Goal: Transaction & Acquisition: Purchase product/service

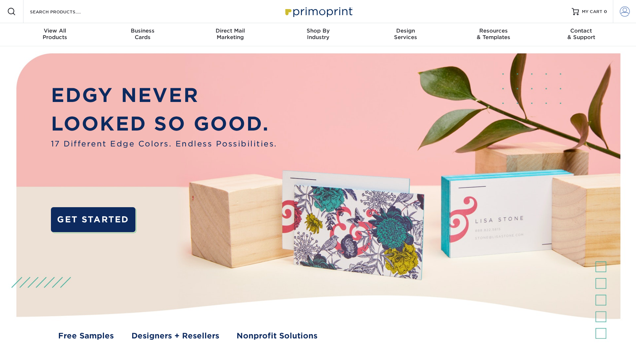
click at [619, 10] on link "Account" at bounding box center [624, 11] width 23 height 23
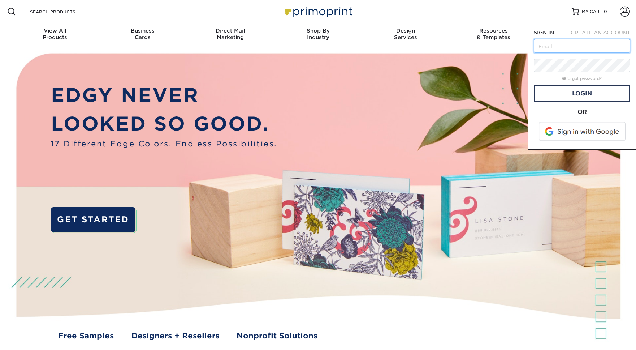
click at [570, 45] on input "text" at bounding box center [582, 46] width 96 height 14
click at [559, 51] on input "text" at bounding box center [582, 46] width 96 height 14
click at [557, 46] on input "text" at bounding box center [582, 46] width 96 height 14
type input "info@3westproductions.com"
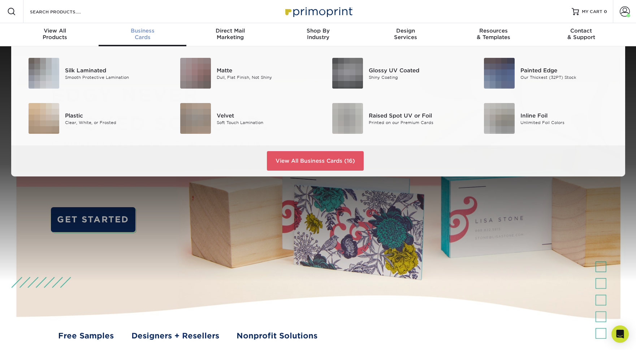
click at [142, 37] on div "Business Cards" at bounding box center [143, 33] width 88 height 13
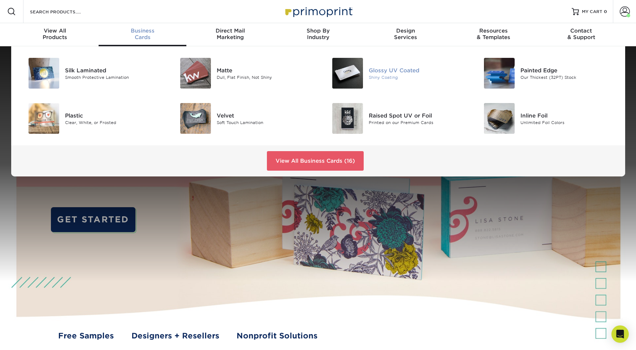
click at [356, 77] on img at bounding box center [347, 73] width 31 height 31
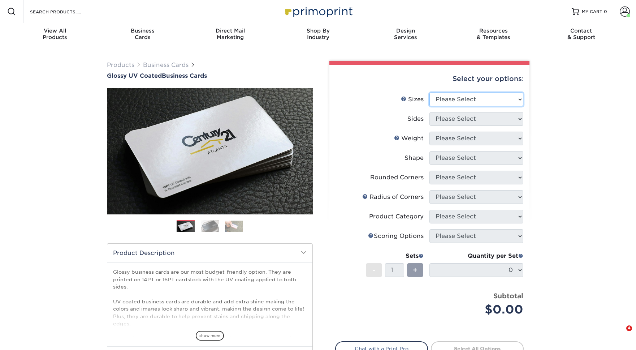
click at [478, 96] on select "Please Select 1.5" x 3.5" - Mini 1.75" x 3.5" - Mini 2" x 2" - Square 2" x 3" -…" at bounding box center [477, 100] width 94 height 14
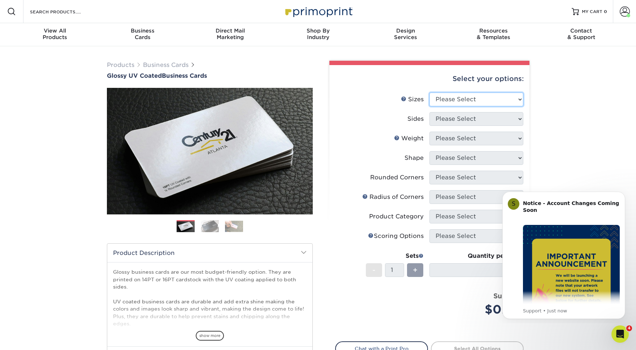
select select "2.00x3.50"
click at [622, 194] on icon "Dismiss notification" at bounding box center [624, 194] width 4 height 4
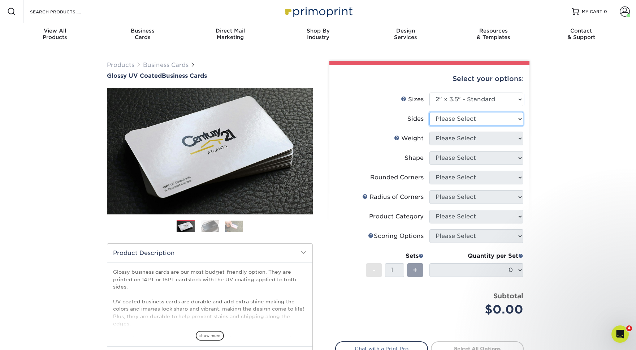
click at [510, 120] on select "Please Select Print Both Sides Print Front Only" at bounding box center [477, 119] width 94 height 14
select select "13abbda7-1d64-4f25-8bb2-c179b224825d"
click at [502, 138] on select "Please Select 16PT 14PT" at bounding box center [477, 139] width 94 height 14
select select "16PT"
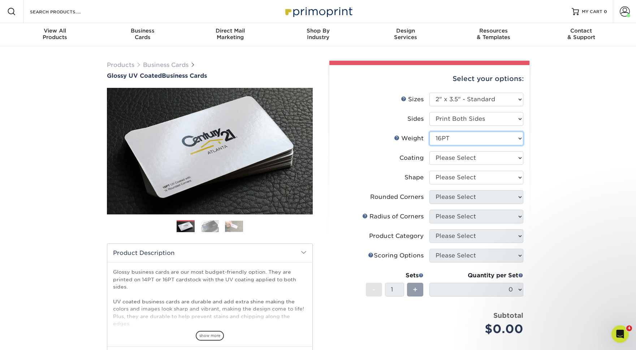
click at [497, 140] on select "Please Select 16PT 14PT" at bounding box center [477, 139] width 94 height 14
click at [496, 157] on select at bounding box center [477, 158] width 94 height 14
select select "ae367451-b2b8-45df-a344-0f05b6a12993"
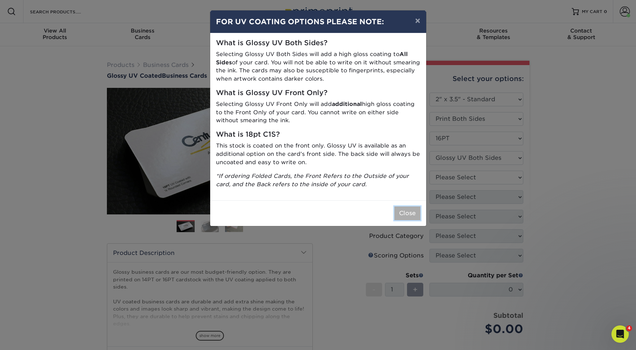
click at [412, 209] on button "Close" at bounding box center [408, 213] width 26 height 14
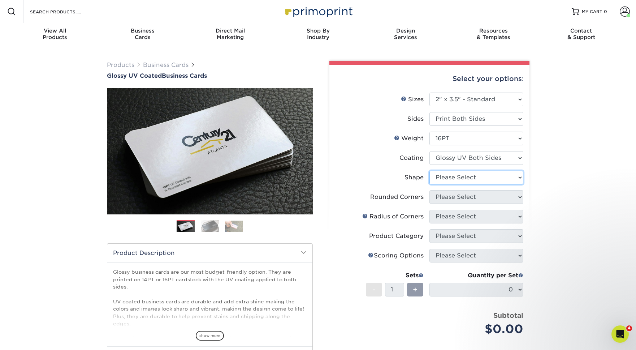
click at [473, 178] on select "Please Select Standard Oval" at bounding box center [477, 178] width 94 height 14
select select "standard"
click at [481, 194] on select "Please Select Yes - Round 2 Corners Yes - Round 4 Corners No" at bounding box center [477, 197] width 94 height 14
select select "7672df9e-0e0a-464d-8e1f-920c575e4da3"
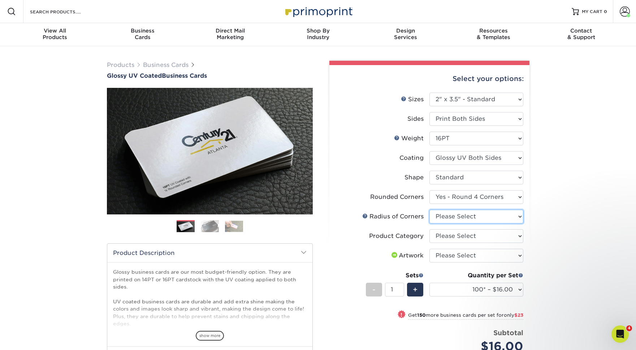
click at [496, 217] on select "Please Select Rounded 1/8" Rounded 1/4"" at bounding box center [477, 217] width 94 height 14
select select "589680c7-ee9a-431b-9d12-d7aeb1386a97"
click at [397, 136] on link "Weight Help" at bounding box center [397, 138] width 6 height 6
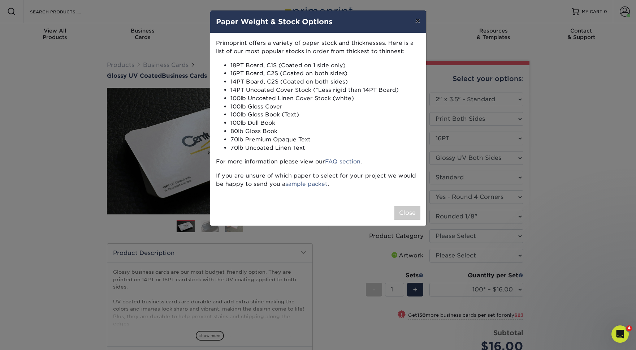
click at [414, 21] on button "×" at bounding box center [417, 20] width 17 height 20
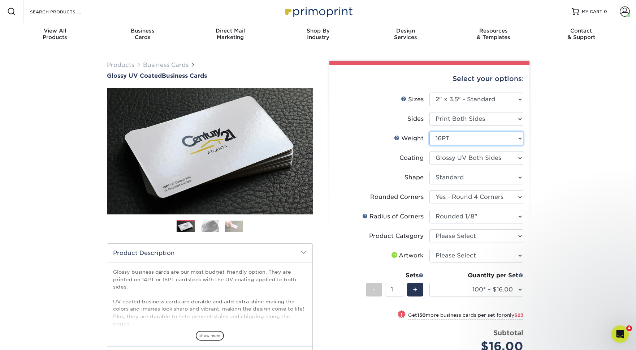
click at [453, 139] on select "Please Select 16PT 14PT" at bounding box center [477, 139] width 94 height 14
select select "-1"
select select
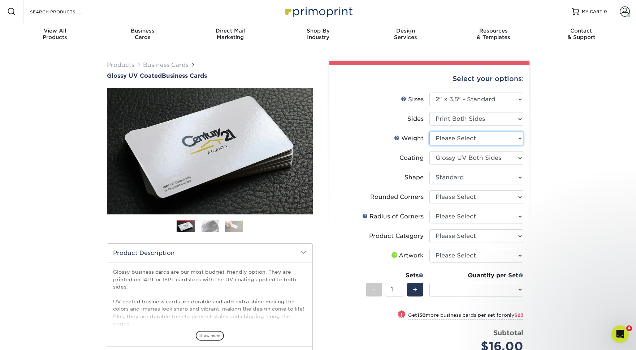
select select "-1"
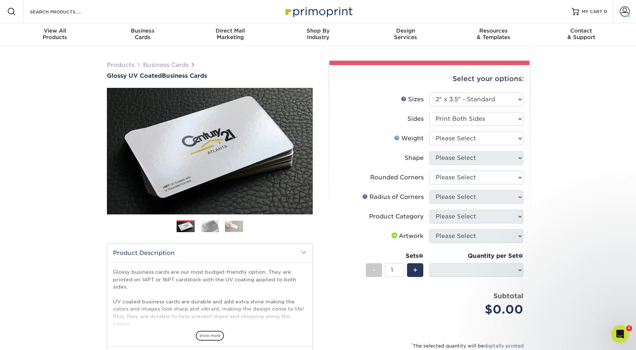
click at [397, 138] on link "Weight Help" at bounding box center [397, 138] width 6 height 6
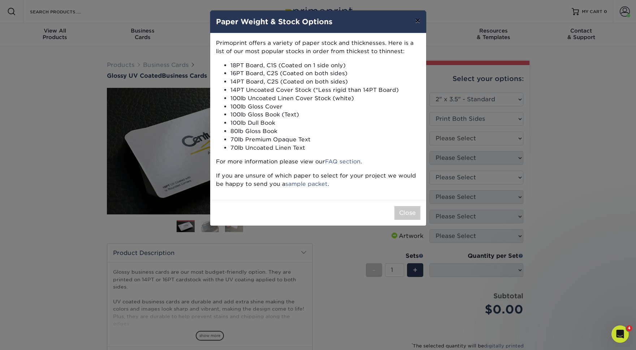
click at [416, 20] on button "×" at bounding box center [417, 20] width 17 height 20
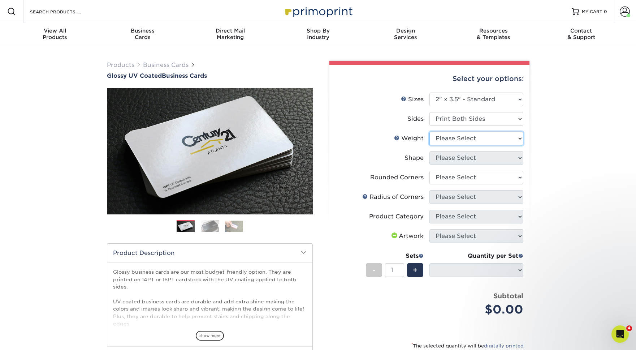
click at [477, 138] on select "Please Select 16PT 14PT" at bounding box center [477, 139] width 94 height 14
select select "16PT"
select select
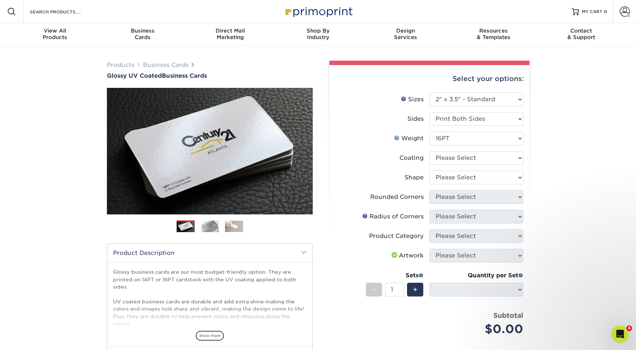
click at [397, 138] on link "Weight Help" at bounding box center [397, 138] width 6 height 6
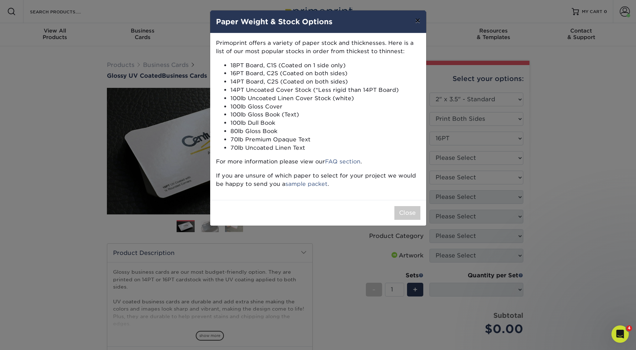
click at [420, 22] on button "×" at bounding box center [417, 20] width 17 height 20
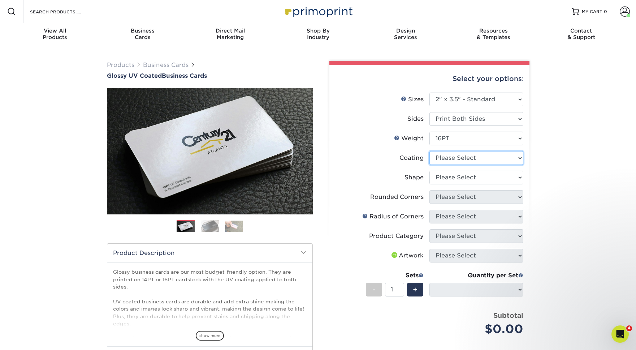
click at [475, 159] on select at bounding box center [477, 158] width 94 height 14
select select "ae367451-b2b8-45df-a344-0f05b6a12993"
select select
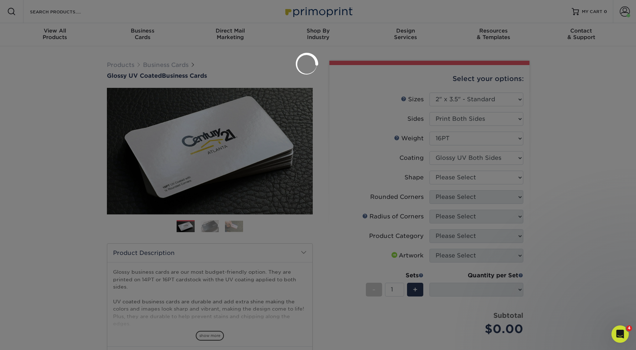
click at [479, 177] on div at bounding box center [318, 175] width 636 height 350
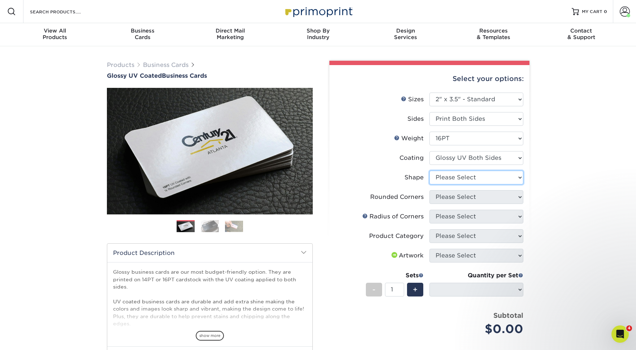
click at [478, 178] on select "Please Select Standard Oval" at bounding box center [477, 178] width 94 height 14
select select "standard"
select select
click at [482, 200] on select "Please Select Yes - Round 2 Corners Yes - Round 4 Corners No" at bounding box center [477, 197] width 94 height 14
select select "7672df9e-0e0a-464d-8e1f-920c575e4da3"
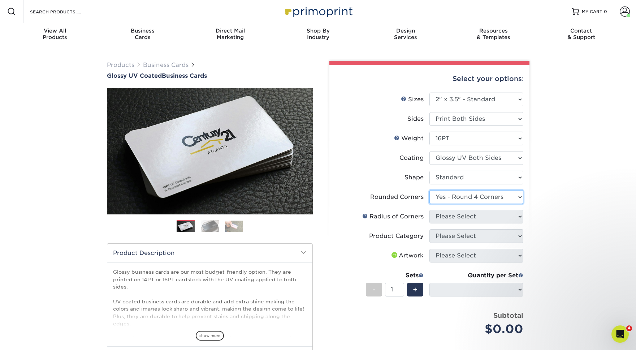
select select "-1"
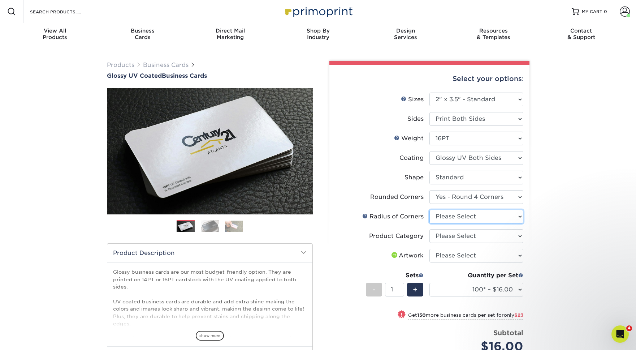
click at [479, 214] on select "Please Select Rounded 1/8" Rounded 1/4"" at bounding box center [477, 217] width 94 height 14
select select "589680c7-ee9a-431b-9d12-d7aeb1386a97"
click at [363, 217] on link at bounding box center [365, 216] width 6 height 6
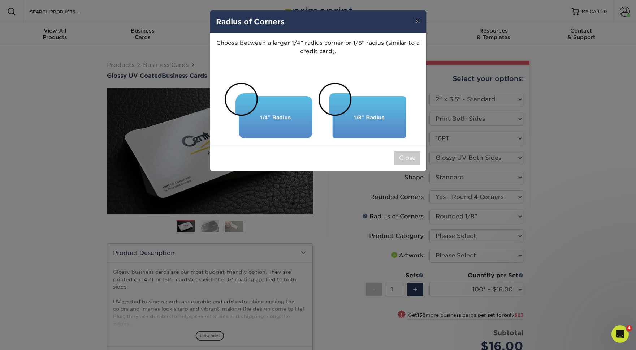
click at [418, 22] on button "×" at bounding box center [417, 20] width 17 height 20
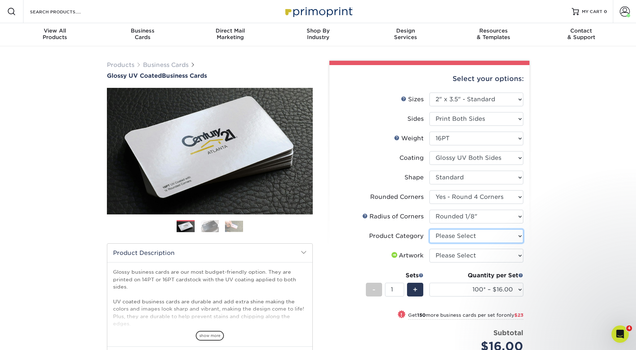
click at [482, 238] on select "Please Select Business Cards" at bounding box center [477, 236] width 94 height 14
select select "3b5148f1-0588-4f88-a218-97bcfdce65c1"
click at [482, 256] on select "Please Select I will upload files I need a design - $100" at bounding box center [477, 256] width 94 height 14
select select "upload"
click at [481, 289] on select "100* – $16.00 250* – $39.00 500 – $77.00 1000 – $94.00 2500 – $173.00 5000 – $2…" at bounding box center [477, 290] width 94 height 14
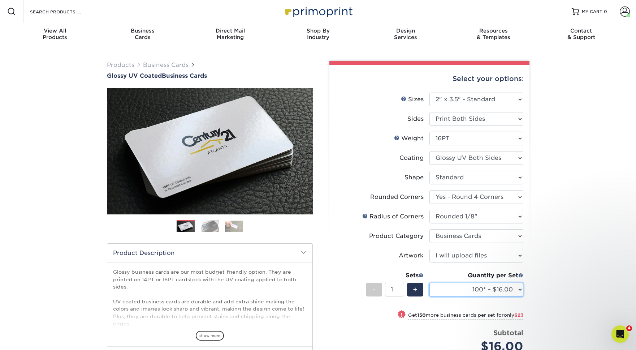
select select "500 – $77.00"
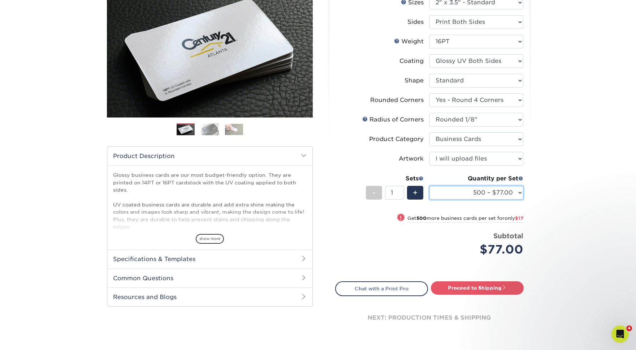
scroll to position [98, 0]
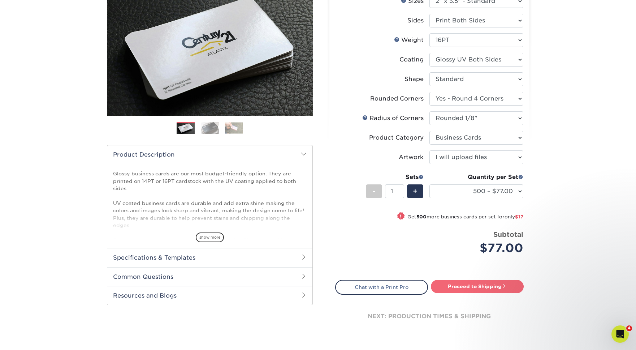
click at [479, 288] on link "Proceed to Shipping" at bounding box center [477, 286] width 93 height 13
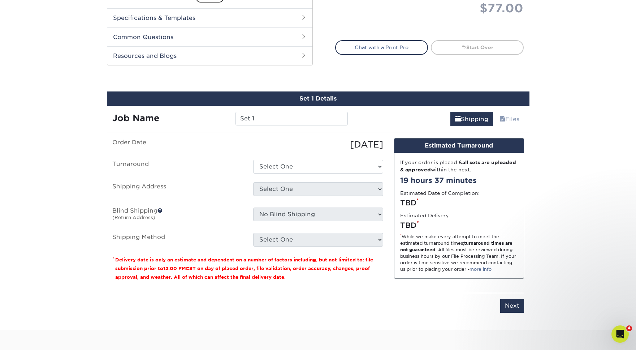
scroll to position [398, 0]
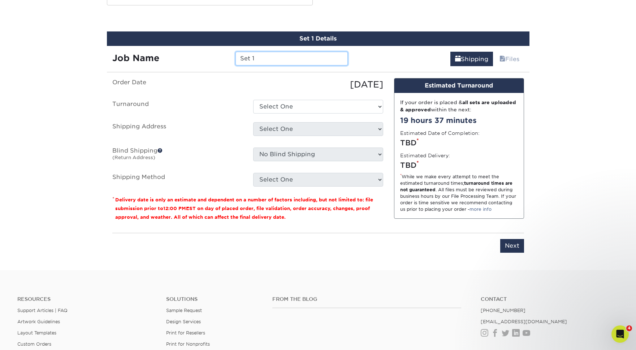
drag, startPoint x: 265, startPoint y: 59, endPoint x: 216, endPoint y: 59, distance: 49.1
click at [216, 59] on div "Job Name Set 1" at bounding box center [230, 59] width 247 height 14
type input "Balloonables"
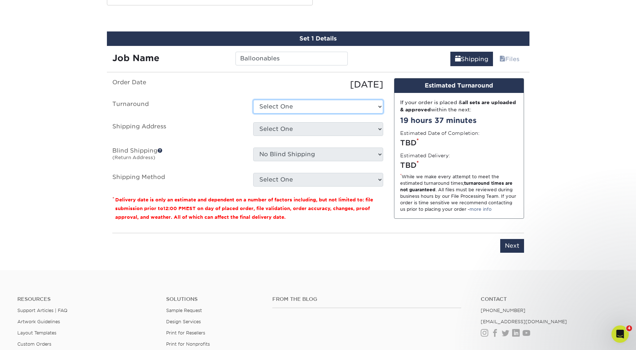
click at [286, 107] on select "Select One 2-4 Business Days 2 Day Next Business Day" at bounding box center [318, 107] width 130 height 14
select select "fe750533-2804-4cc5-9f04-c70a06fbf941"
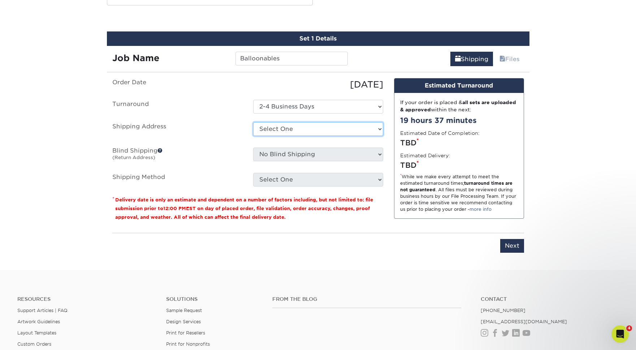
click at [301, 126] on select "Select One Home Office + Add New Address" at bounding box center [318, 129] width 130 height 14
select select "241978"
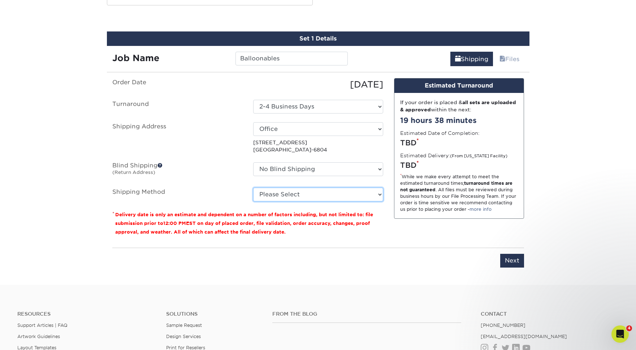
click at [313, 194] on select "Please Select Ground Shipping (+$8.96) 3 Day Shipping Service (+$15.34) 2 Day A…" at bounding box center [318, 195] width 130 height 14
select select "03"
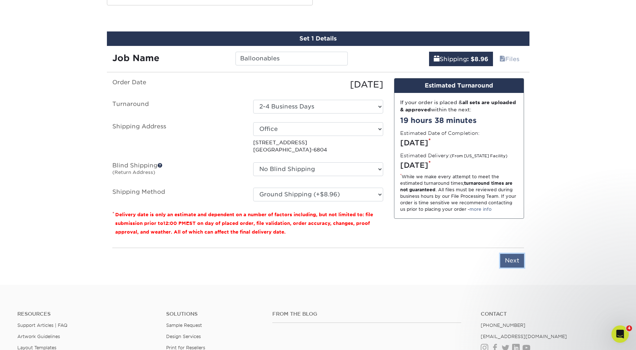
click at [509, 261] on input "Next" at bounding box center [512, 261] width 24 height 14
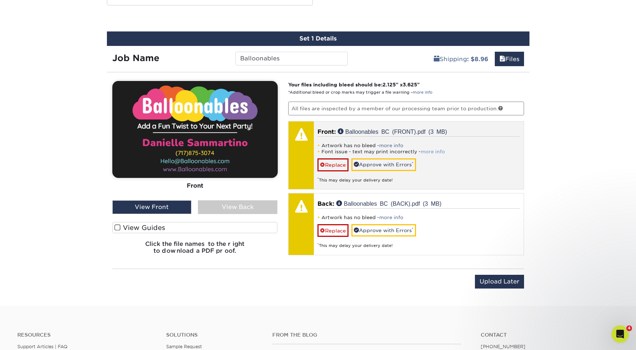
click at [434, 150] on link "more info" at bounding box center [433, 151] width 24 height 5
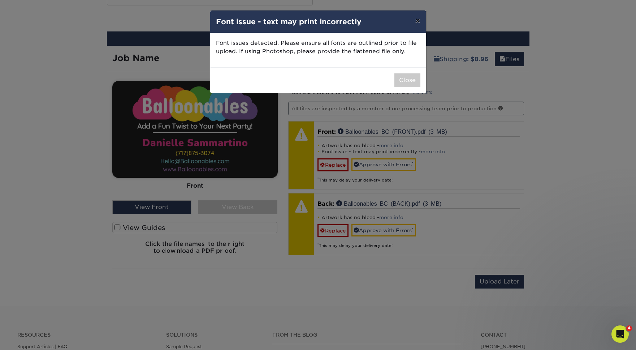
click at [418, 23] on button "×" at bounding box center [417, 20] width 17 height 20
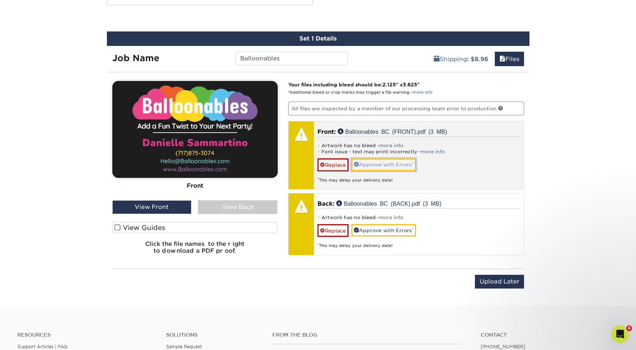
click at [365, 164] on link "Approve with Errors *" at bounding box center [384, 164] width 65 height 12
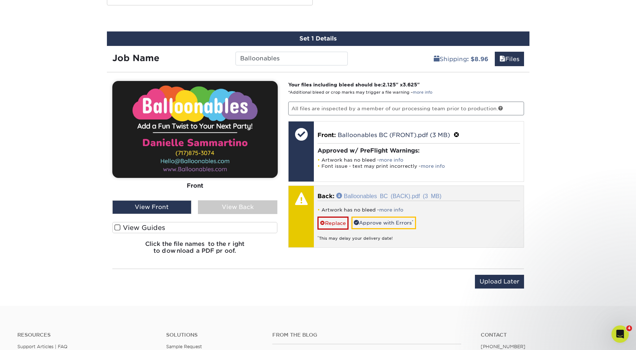
click at [380, 194] on link "Balloonables BC (BACK).pdf (3 MB)" at bounding box center [388, 196] width 105 height 6
click at [382, 223] on link "Approve with Errors *" at bounding box center [384, 222] width 65 height 12
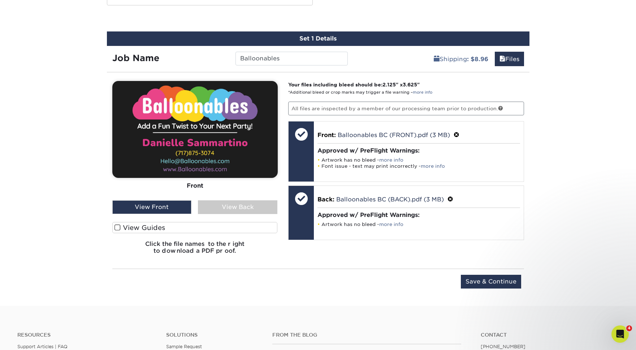
click at [210, 206] on div "View Back" at bounding box center [237, 207] width 79 height 14
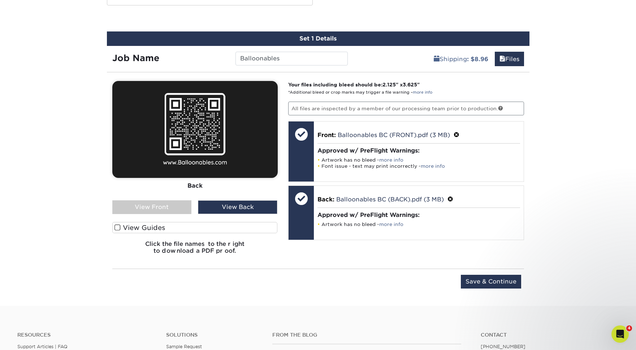
click at [140, 228] on label "View Guides" at bounding box center [194, 227] width 165 height 11
click at [0, 0] on input "View Guides" at bounding box center [0, 0] width 0 height 0
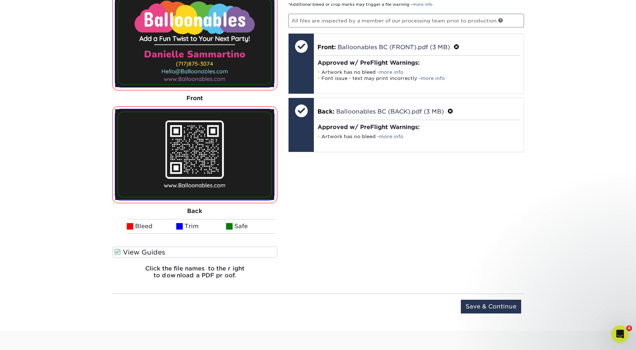
scroll to position [488, 0]
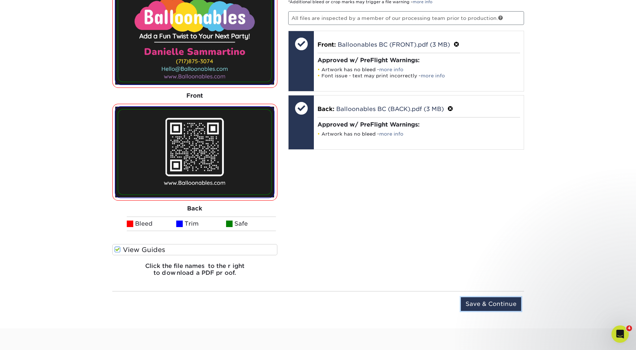
click at [486, 306] on input "Save & Continue" at bounding box center [491, 304] width 60 height 14
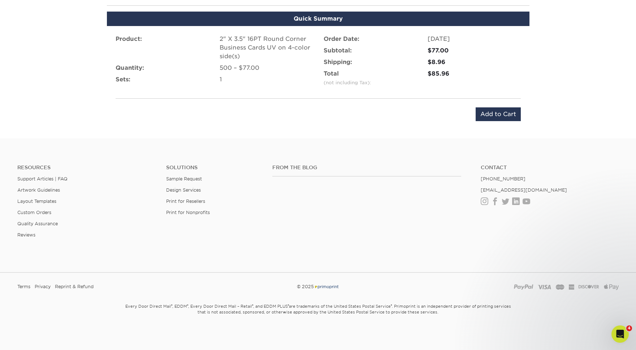
scroll to position [464, 0]
click at [491, 115] on input "Add to Cart" at bounding box center [498, 114] width 45 height 14
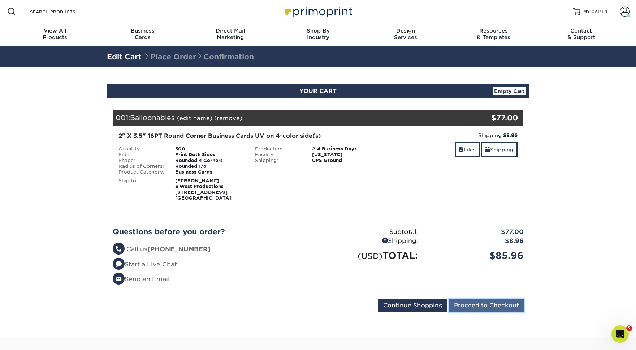
click at [477, 305] on input "Proceed to Checkout" at bounding box center [487, 305] width 74 height 14
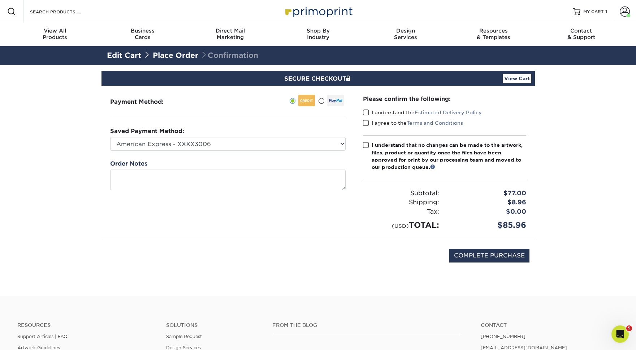
click at [363, 112] on span at bounding box center [366, 112] width 6 height 7
click at [0, 0] on input "I understand the Estimated Delivery Policy" at bounding box center [0, 0] width 0 height 0
click at [366, 122] on span at bounding box center [366, 123] width 6 height 7
click at [0, 0] on input "I agree to the Terms and Conditions" at bounding box center [0, 0] width 0 height 0
click at [275, 148] on select "American Express - XXXX3006 American Express - XXXX7015 New Credit Card" at bounding box center [228, 144] width 236 height 14
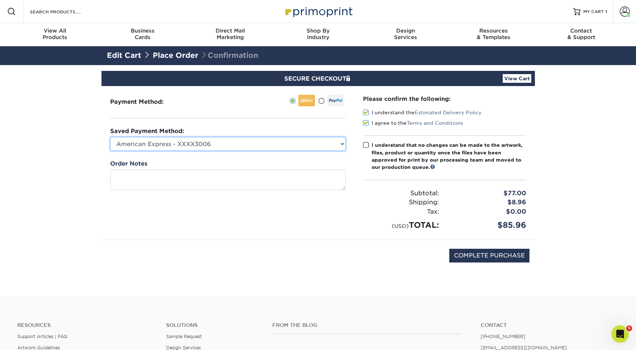
select select "65230"
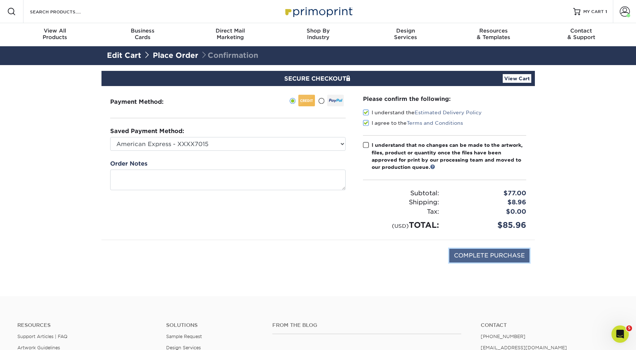
click at [476, 257] on input "COMPLETE PURCHASE" at bounding box center [490, 256] width 80 height 14
click at [365, 147] on span at bounding box center [366, 145] width 6 height 7
click at [0, 0] on input "I understand that no changes can be made to the artwork, files, product or quan…" at bounding box center [0, 0] width 0 height 0
click at [493, 261] on input "COMPLETE PURCHASE" at bounding box center [490, 256] width 80 height 14
type input "PROCESSING, PLEASE WAIT..."
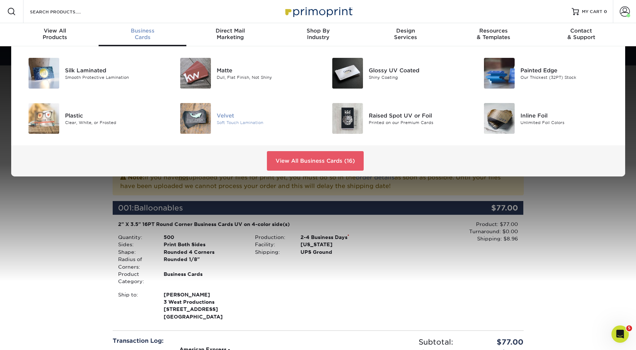
click at [229, 116] on div "Velvet" at bounding box center [265, 115] width 96 height 8
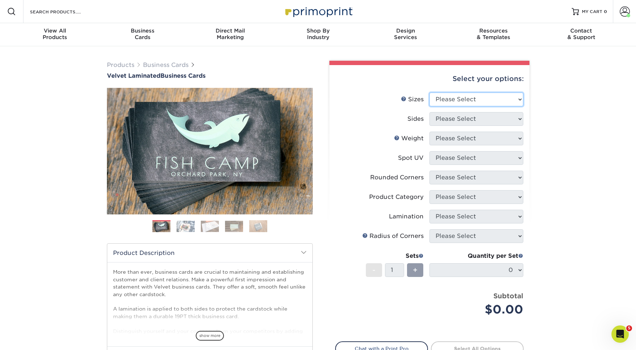
click at [474, 95] on select "Please Select 1.5" x 3.5" - Mini 1.75" x 3.5" - Mini 2" x 2" - Square 2" x 3" -…" at bounding box center [477, 100] width 94 height 14
select select "2.00x3.50"
click at [470, 121] on select "Please Select Print Both Sides Print Front Only" at bounding box center [477, 119] width 94 height 14
select select "13abbda7-1d64-4f25-8bb2-c179b224825d"
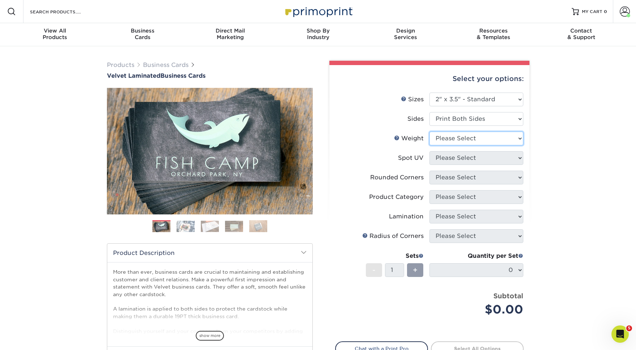
click at [473, 141] on select "Please Select 16PT" at bounding box center [477, 139] width 94 height 14
select select "16PT"
click at [469, 156] on select "Please Select No Spot UV Front and Back (Both Sides) Front Only Back Only" at bounding box center [477, 158] width 94 height 14
select select "3"
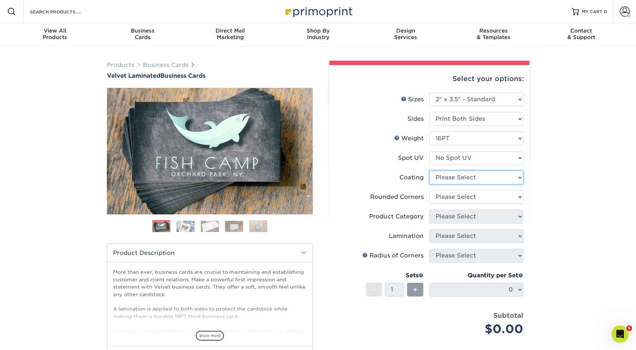
click at [468, 176] on select at bounding box center [477, 178] width 94 height 14
select select "3e7618de-abca-4bda-9f97-8b9129e913d8"
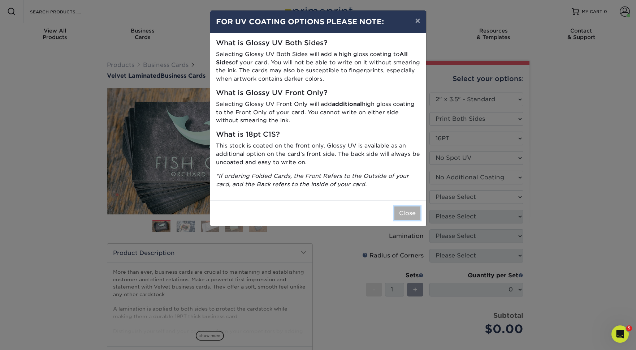
click at [406, 210] on button "Close" at bounding box center [408, 213] width 26 height 14
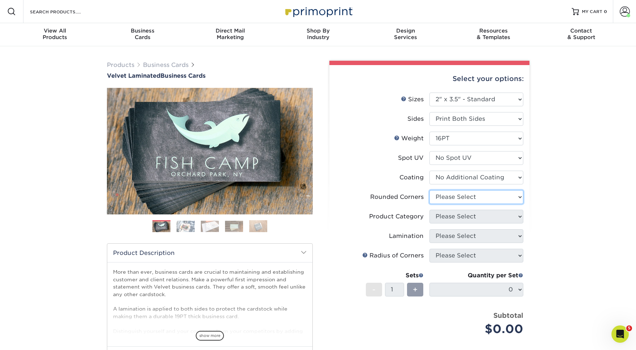
click at [457, 198] on select "Please Select Yes - Round 2 Corners Yes - Round 4 Corners No" at bounding box center [477, 197] width 94 height 14
select select "7672df9e-0e0a-464d-8e1f-920c575e4da3"
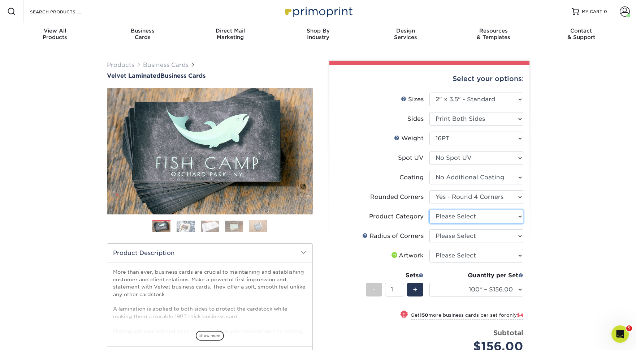
click at [465, 216] on select "Please Select Business Cards" at bounding box center [477, 217] width 94 height 14
select select "3b5148f1-0588-4f88-a218-97bcfdce65c1"
click at [465, 232] on select "Please Select Rounded 1/8" Rounded 1/4"" at bounding box center [477, 236] width 94 height 14
select select "479fbfe7-6a0c-4895-8c9a-81739b7486c9"
click at [470, 255] on select "Please Select I will upload files I need a design - $100" at bounding box center [477, 256] width 94 height 14
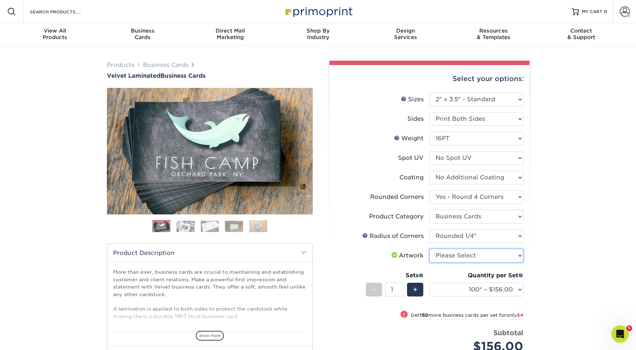
select select "upload"
click at [517, 288] on select "100* – $156.00 250* – $160.00 500 – $164.00 1000 – $184.00 2500 – $435.00 5000 …" at bounding box center [477, 290] width 94 height 14
select select "500 – $164.00"
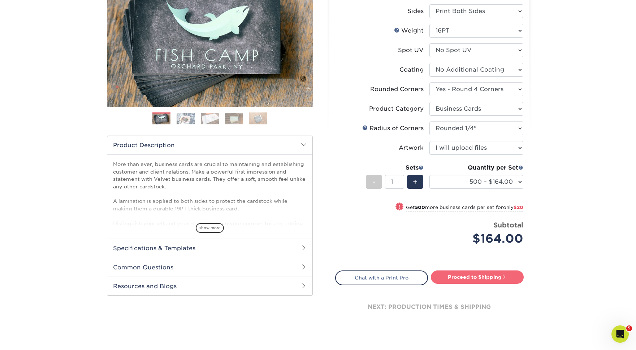
click at [472, 275] on link "Proceed to Shipping" at bounding box center [477, 276] width 93 height 13
type input "Set 1"
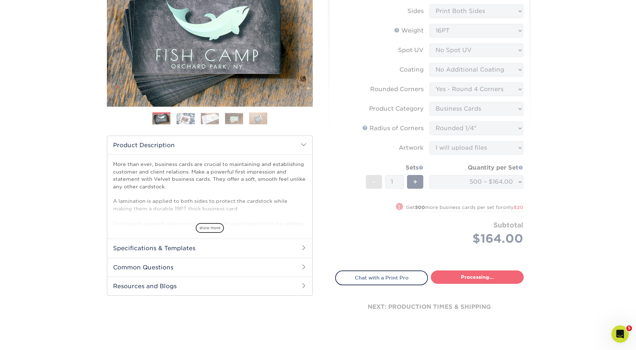
select select "e8c18a69-d6a6-4da7-8aa2-c32e6cda6507"
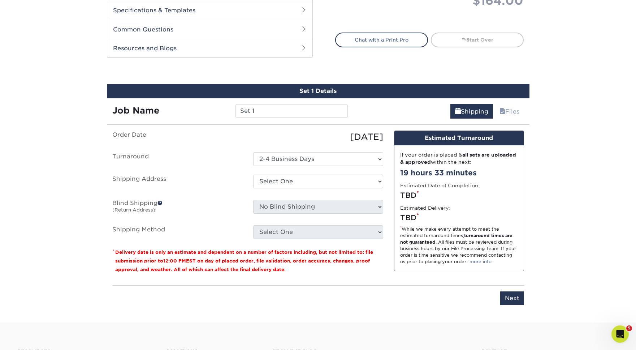
scroll to position [398, 0]
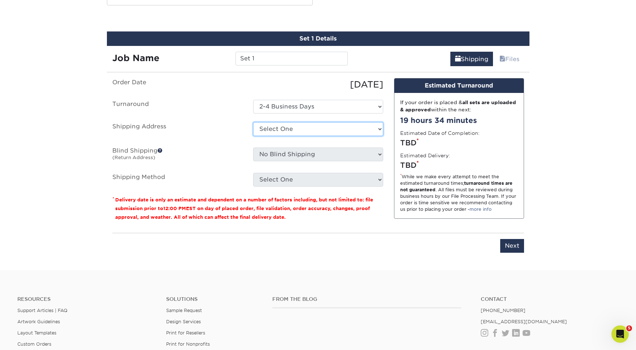
click at [340, 127] on select "Select One Home Office + Add New Address" at bounding box center [318, 129] width 130 height 14
select select "241978"
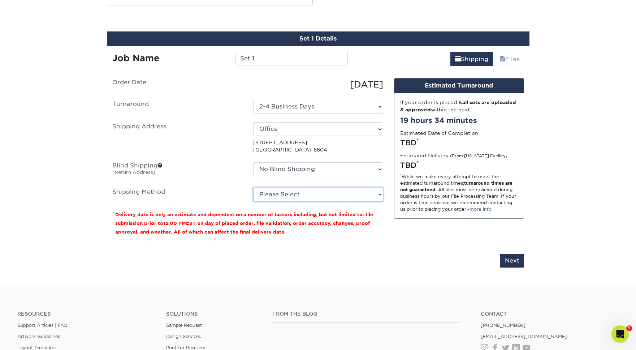
click at [320, 198] on select "Please Select Ground Shipping (+$8.96) 3 Day Shipping Service (+$15.34) 2 Day A…" at bounding box center [318, 195] width 130 height 14
select select "03"
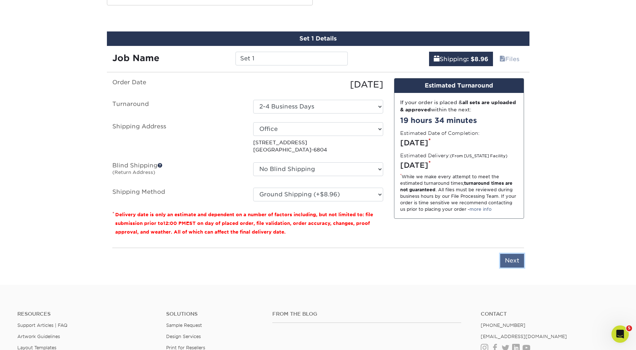
click at [508, 261] on input "Next" at bounding box center [512, 261] width 24 height 14
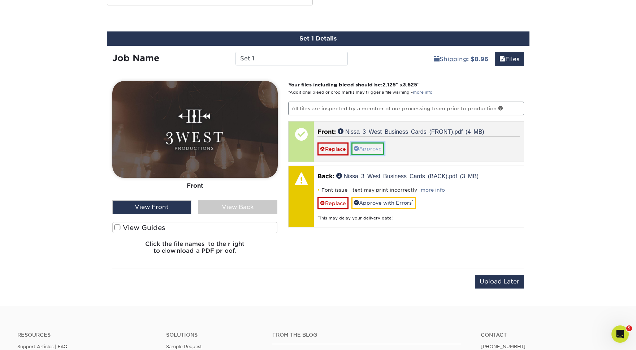
click at [364, 146] on link "Approve" at bounding box center [368, 148] width 33 height 12
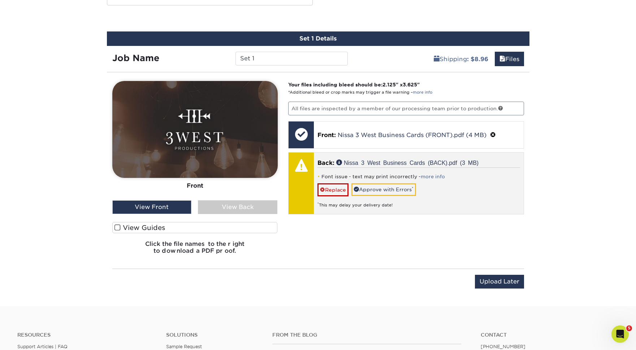
click at [361, 155] on div "Back: Nissa 3 West Business Cards (BACK).pdf (3 MB) Font issue - text may print…" at bounding box center [419, 182] width 210 height 61
click at [447, 184] on div "Font issue - text may print incorrectly - more info Replace Approve with Errors…" at bounding box center [419, 187] width 203 height 40
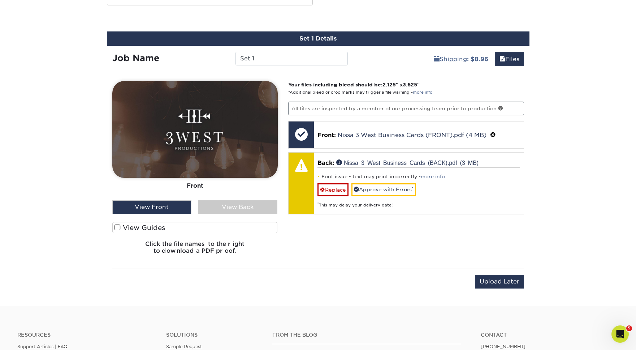
click at [254, 203] on div "View Back" at bounding box center [237, 207] width 79 height 14
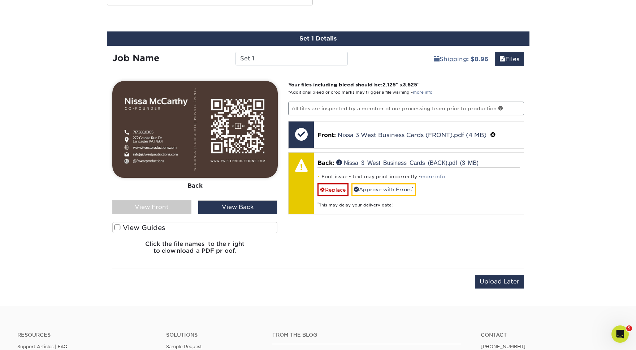
click at [167, 207] on div "View Front" at bounding box center [151, 207] width 79 height 14
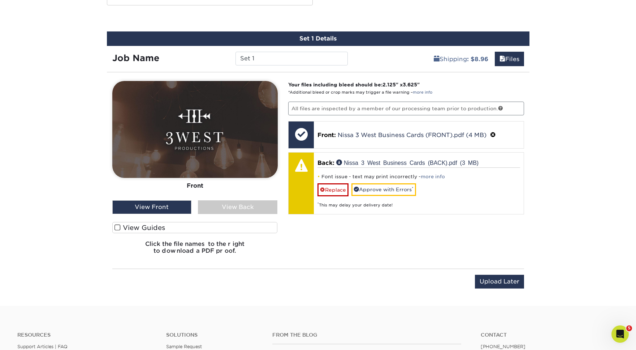
click at [213, 205] on div "View Back" at bounding box center [237, 207] width 79 height 14
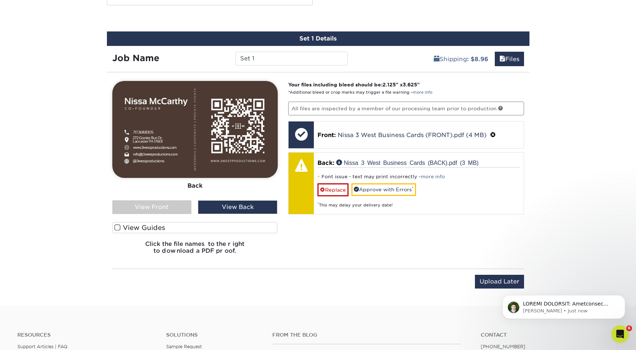
scroll to position [0, 0]
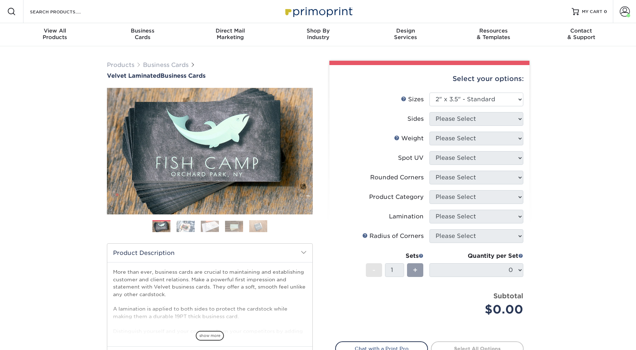
select select "2.00x3.50"
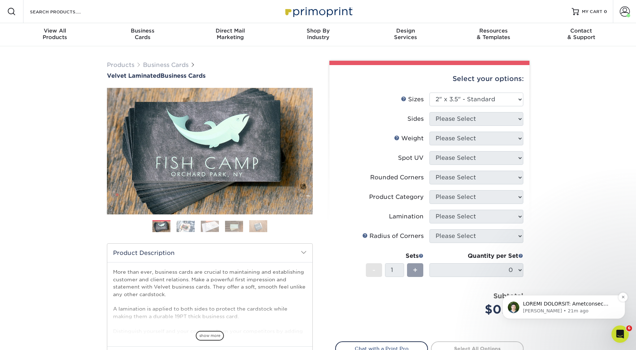
click at [569, 309] on p "Matthew • 21m ago" at bounding box center [569, 311] width 93 height 7
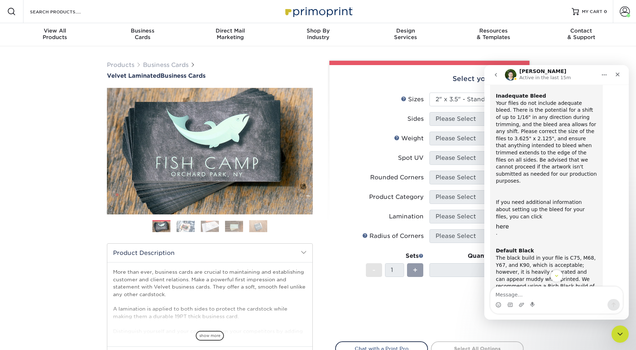
scroll to position [74, 0]
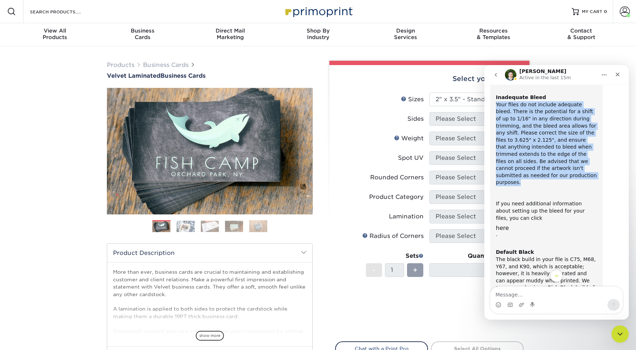
drag, startPoint x: 523, startPoint y: 176, endPoint x: 495, endPoint y: 105, distance: 76.3
click at [495, 105] on div "ACTION REQUIRED: Primoprint Order 25923-42515-35977 Thank you for placing your …" at bounding box center [546, 242] width 113 height 419
copy div "Your files do not include adequate bleed. There is the potential for a shift of…"
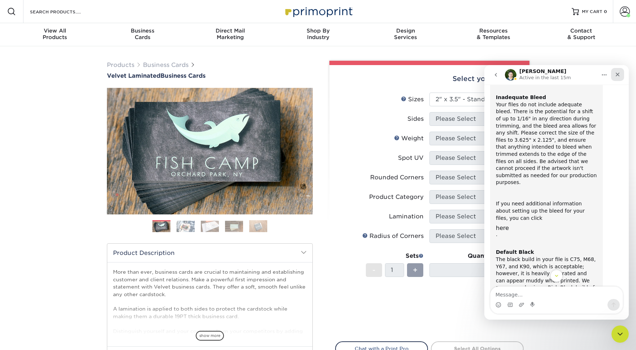
click at [619, 75] on icon "Close" at bounding box center [618, 75] width 6 height 6
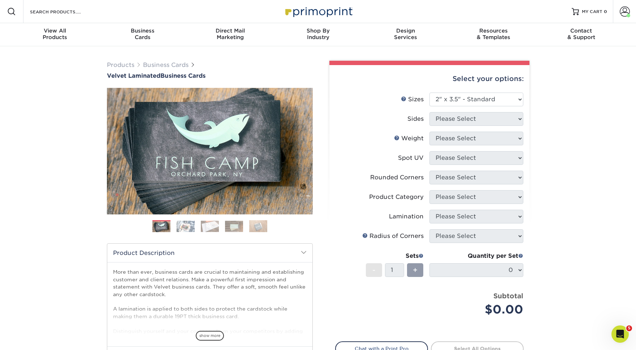
scroll to position [247, 0]
click at [625, 334] on div "Open Intercom Messenger" at bounding box center [619, 333] width 24 height 24
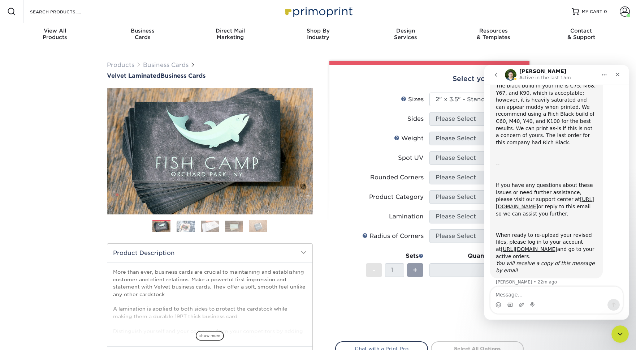
click at [375, 86] on div "Select your options:" at bounding box center [429, 78] width 189 height 27
click at [619, 73] on icon "Close" at bounding box center [618, 75] width 6 height 6
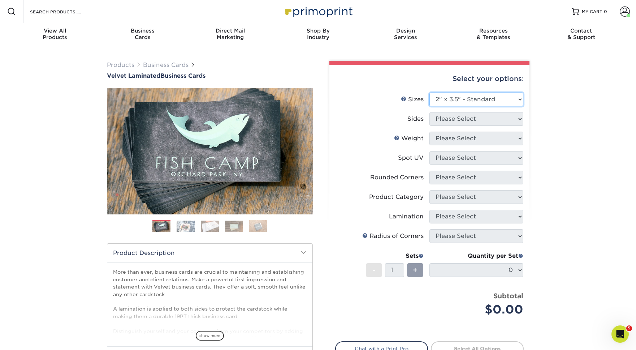
click at [459, 101] on select "Please Select 1.5" x 3.5" - Mini 1.75" x 3.5" - Mini 2" x 2" - Square 2" x 3" -…" at bounding box center [477, 100] width 94 height 14
click at [507, 102] on select "Please Select 1.5" x 3.5" - Mini 1.75" x 3.5" - Mini 2" x 2" - Square 2" x 3" -…" at bounding box center [477, 100] width 94 height 14
select select "2.00x3.50"
click at [514, 119] on select "Please Select Print Both Sides Print Front Only" at bounding box center [477, 119] width 94 height 14
select select "13abbda7-1d64-4f25-8bb2-c179b224825d"
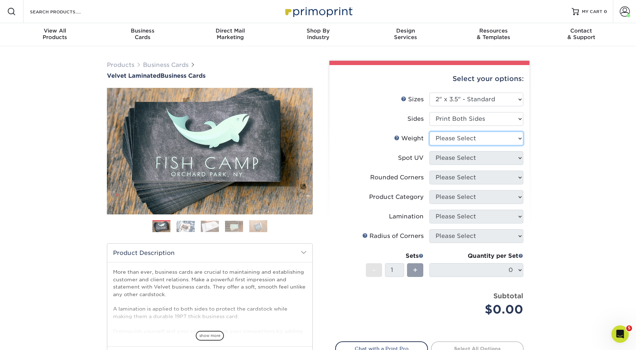
click at [497, 135] on select "Please Select 16PT" at bounding box center [477, 139] width 94 height 14
select select "16PT"
click at [485, 160] on select "Please Select No Spot UV Front and Back (Both Sides) Front Only Back Only" at bounding box center [477, 158] width 94 height 14
select select "3"
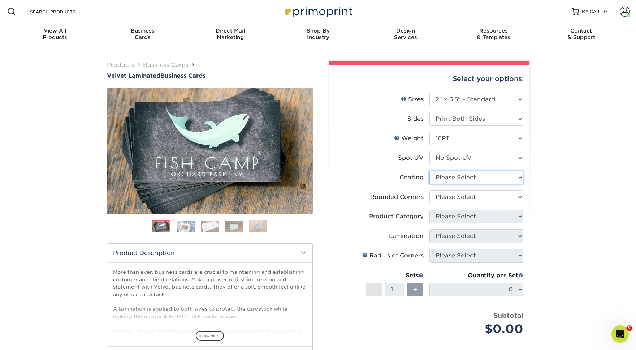
click at [477, 177] on select at bounding box center [477, 178] width 94 height 14
click at [472, 196] on select "Please Select Yes - Round 2 Corners Yes - Round 4 Corners No" at bounding box center [477, 197] width 94 height 14
select select "7672df9e-0e0a-464d-8e1f-920c575e4da3"
click at [469, 215] on select "Please Select" at bounding box center [477, 217] width 94 height 14
click at [517, 214] on select "Please Select" at bounding box center [477, 217] width 94 height 14
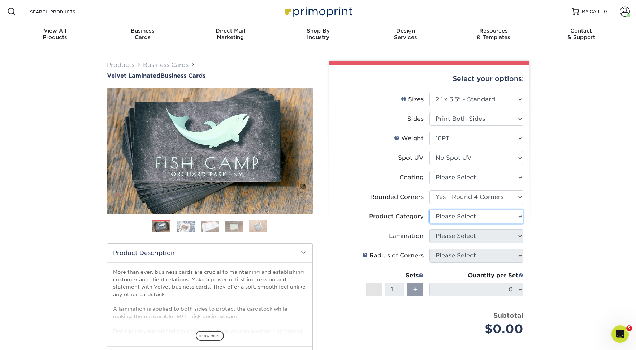
click at [506, 216] on select "Please Select" at bounding box center [477, 217] width 94 height 14
click at [507, 178] on select at bounding box center [477, 178] width 94 height 14
select select "3e7618de-abca-4bda-9f97-8b9129e913d8"
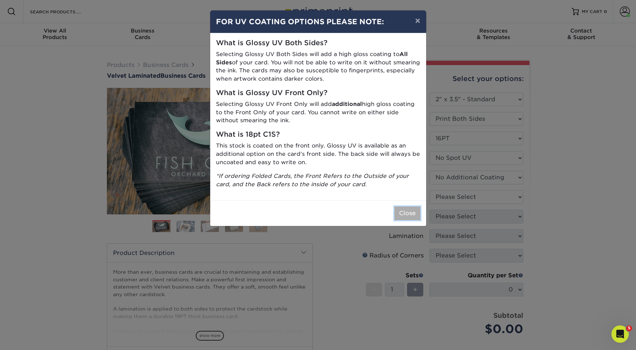
click at [410, 208] on button "Close" at bounding box center [408, 213] width 26 height 14
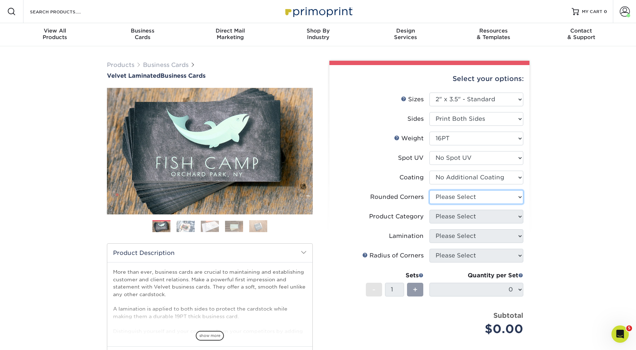
click at [480, 197] on select "Please Select Yes - Round 2 Corners Yes - Round 4 Corners No" at bounding box center [477, 197] width 94 height 14
select select "7672df9e-0e0a-464d-8e1f-920c575e4da3"
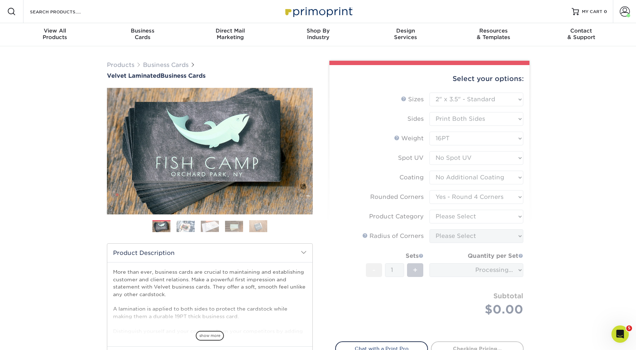
click at [479, 217] on form "Sizes Help Sizes Please Select 1.5" x 3.5" - Mini 1.75" x 3.5" - Mini 2" x 2" -…" at bounding box center [429, 213] width 189 height 240
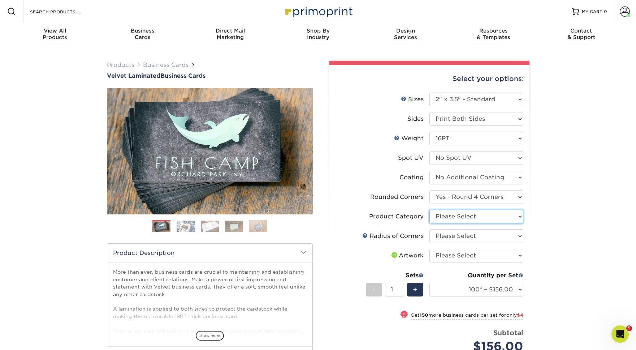
click at [480, 216] on select "Please Select Business Cards" at bounding box center [477, 217] width 94 height 14
select select "3b5148f1-0588-4f88-a218-97bcfdce65c1"
click at [474, 239] on select "Please Select Rounded 1/8" Rounded 1/4"" at bounding box center [477, 236] width 94 height 14
select select "479fbfe7-6a0c-4895-8c9a-81739b7486c9"
click at [474, 257] on select "Please Select I will upload files I need a design - $100" at bounding box center [477, 256] width 94 height 14
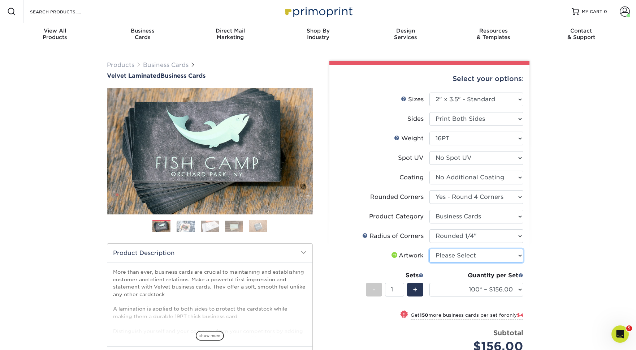
select select "upload"
click at [478, 292] on select "100* – $156.00 250* – $160.00 500 – $164.00 1000 – $184.00 2500 – $435.00 5000 …" at bounding box center [477, 290] width 94 height 14
select select "500 – $164.00"
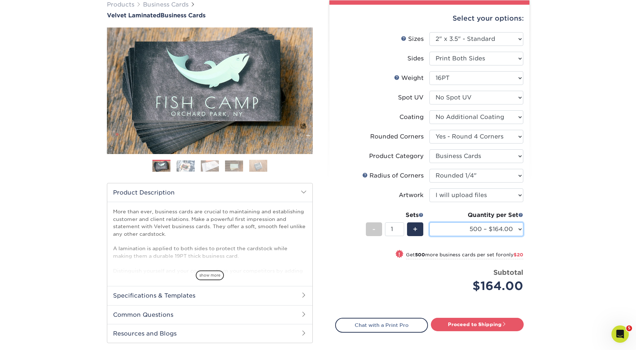
scroll to position [70, 0]
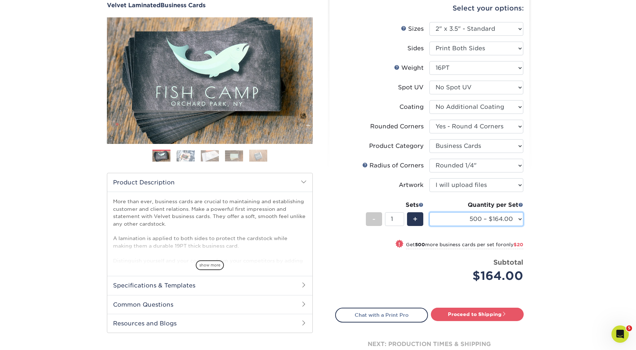
click at [502, 222] on select "100* – $156.00 250* – $160.00 500 – $164.00 1000 – $184.00 2500 – $435.00 5000 …" at bounding box center [477, 219] width 94 height 14
click at [495, 314] on link "Proceed to Shipping" at bounding box center [477, 314] width 93 height 13
type input "Set 1"
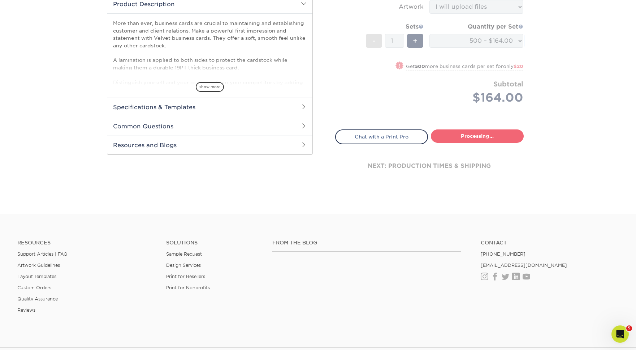
select select "e8c18a69-d6a6-4da7-8aa2-c32e6cda6507"
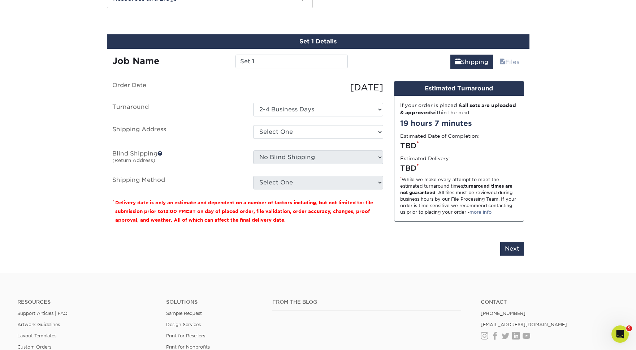
scroll to position [398, 0]
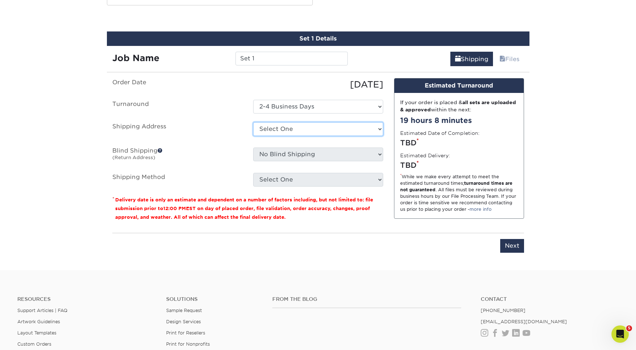
click at [343, 128] on select "Select One Home Office + Add New Address" at bounding box center [318, 129] width 130 height 14
select select "241978"
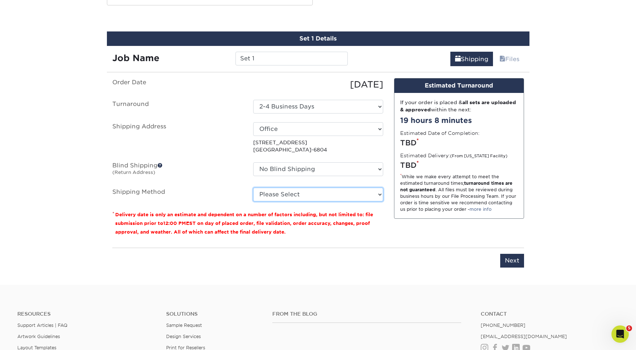
click at [330, 190] on select "Please Select Ground Shipping (+$8.96) 3 Day Shipping Service (+$15.34) 2 Day A…" at bounding box center [318, 195] width 130 height 14
select select "03"
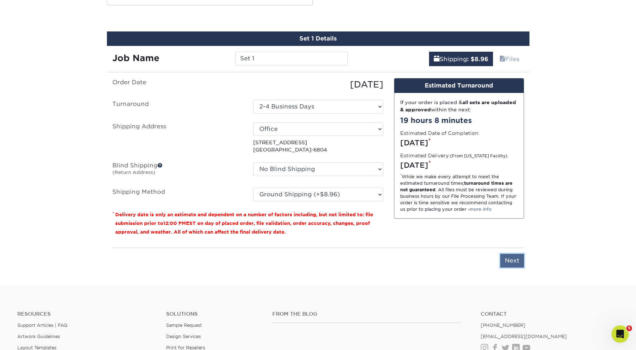
click at [503, 255] on input "Next" at bounding box center [512, 261] width 24 height 14
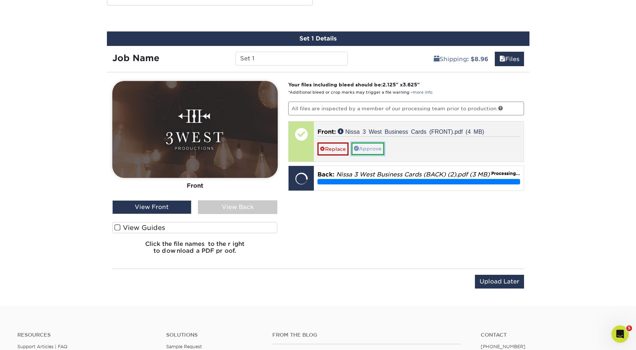
click at [380, 147] on link "Approve" at bounding box center [368, 148] width 33 height 12
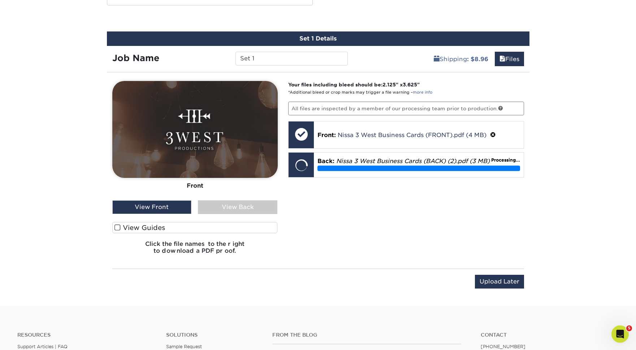
click at [235, 203] on div "View Back" at bounding box center [237, 207] width 79 height 14
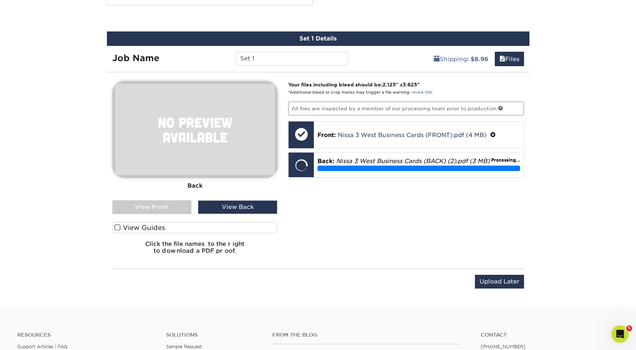
click at [150, 225] on label "View Guides" at bounding box center [194, 227] width 165 height 11
click at [0, 0] on input "View Guides" at bounding box center [0, 0] width 0 height 0
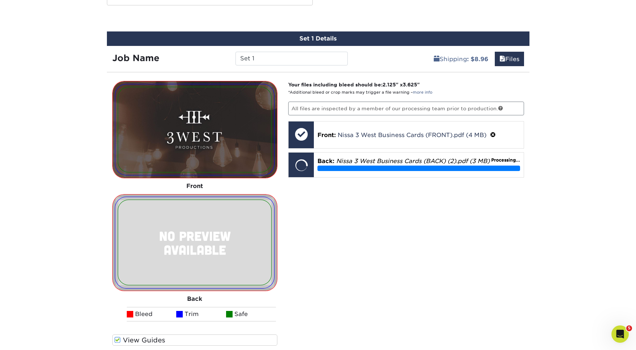
click at [150, 314] on li "Bleed" at bounding box center [152, 314] width 50 height 14
click at [189, 314] on li "Trim" at bounding box center [201, 314] width 50 height 14
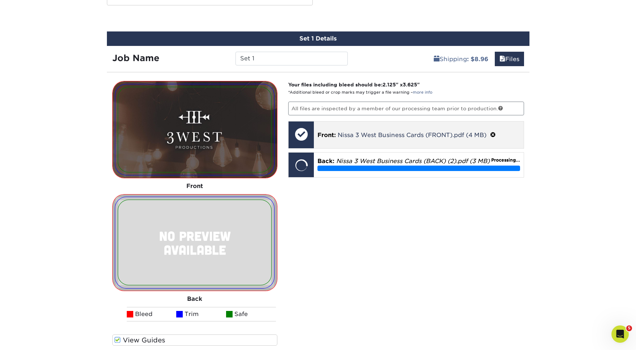
click at [348, 127] on div "Front: Nissa 3 West Business Cards (FRONT).pdf (4 MB)" at bounding box center [419, 134] width 210 height 27
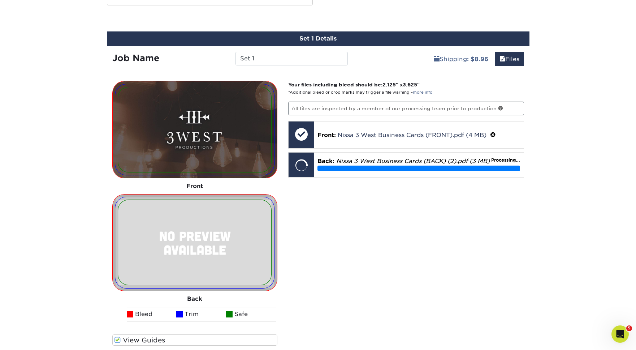
click at [377, 250] on div "Your files including bleed should be: 2.125 " x 3.625 " *Additional bleed or cr…" at bounding box center [406, 227] width 247 height 292
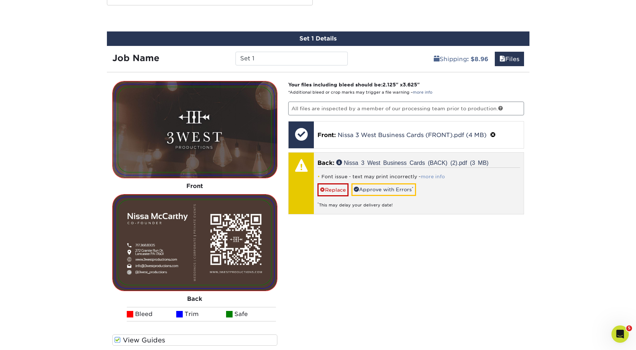
click at [428, 176] on link "more info" at bounding box center [433, 176] width 24 height 5
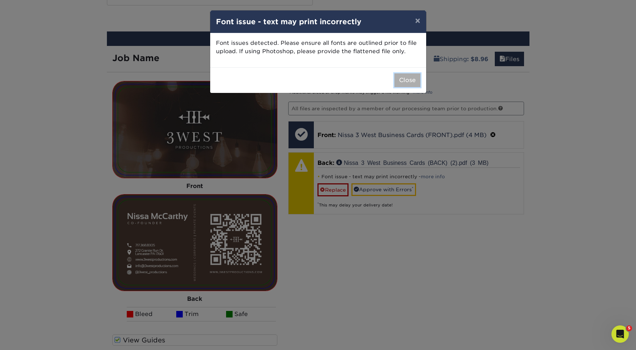
click at [410, 83] on button "Close" at bounding box center [408, 80] width 26 height 14
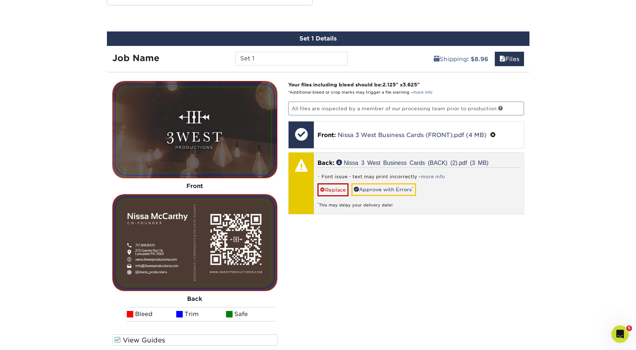
click at [379, 196] on div "* This may delay your delivery date!" at bounding box center [419, 202] width 203 height 12
click at [379, 192] on link "Approve with Errors *" at bounding box center [384, 189] width 65 height 12
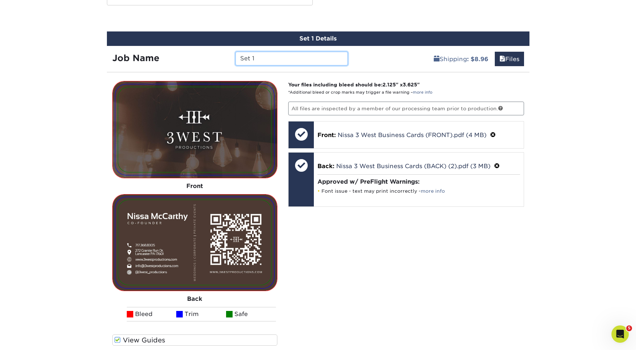
drag, startPoint x: 283, startPoint y: 57, endPoint x: 214, endPoint y: 55, distance: 68.7
click at [215, 55] on div "Job Name Set 1" at bounding box center [230, 59] width 247 height 14
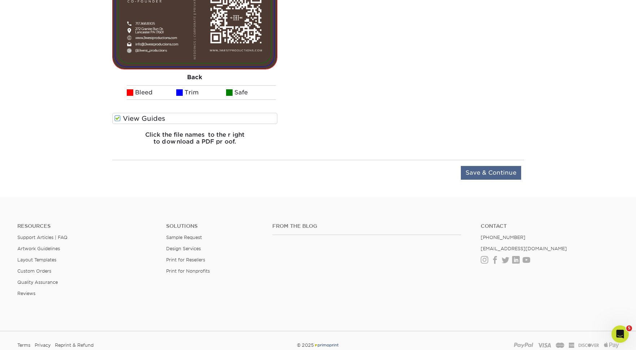
type input "Nissa"
click at [478, 171] on input "Save & Continue" at bounding box center [491, 173] width 60 height 14
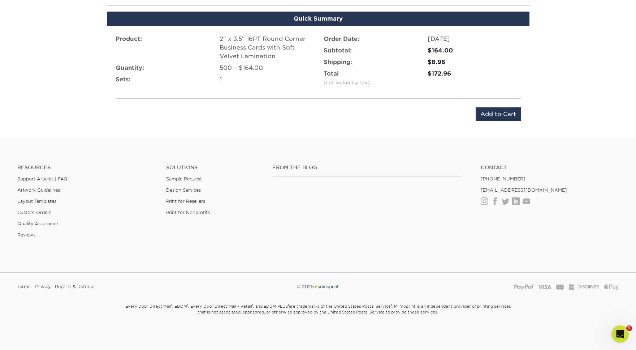
scroll to position [464, 0]
click at [510, 115] on input "Add to Cart" at bounding box center [498, 114] width 45 height 14
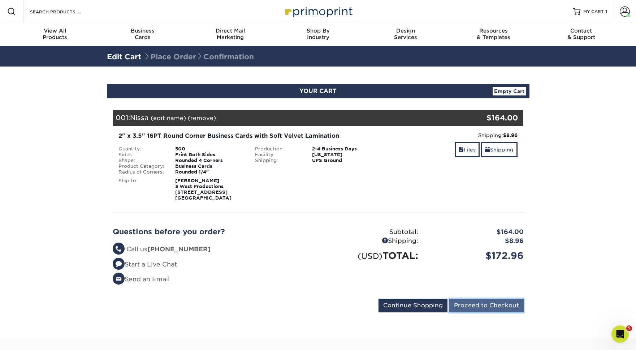
click at [494, 305] on input "Proceed to Checkout" at bounding box center [487, 305] width 74 height 14
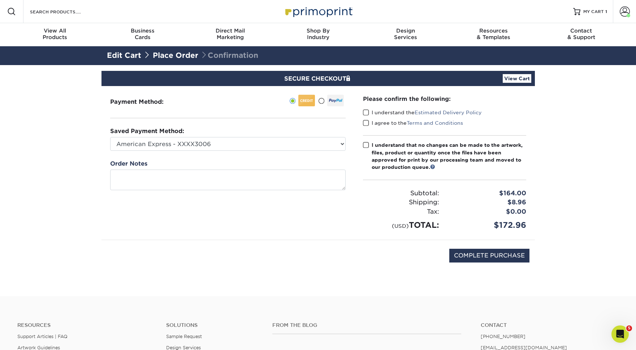
click at [364, 113] on span at bounding box center [366, 112] width 6 height 7
click at [0, 0] on input "I understand the Estimated Delivery Policy" at bounding box center [0, 0] width 0 height 0
click at [365, 123] on span at bounding box center [366, 123] width 6 height 7
click at [0, 0] on input "I agree to the Terms and Conditions" at bounding box center [0, 0] width 0 height 0
click at [300, 148] on select "American Express - XXXX3006 American Express - XXXX7015 New Credit Card" at bounding box center [228, 144] width 236 height 14
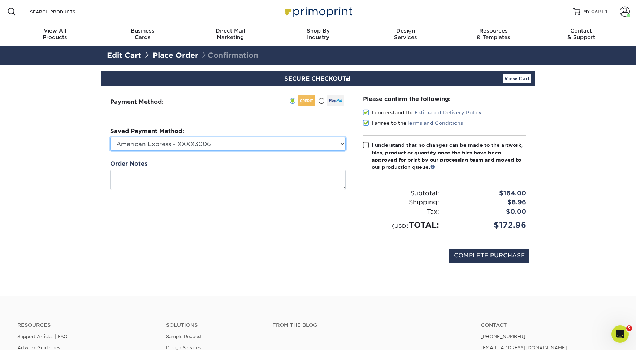
select select "65230"
click at [369, 146] on label "I understand that no changes can be made to the artwork, files, product or quan…" at bounding box center [444, 156] width 163 height 30
click at [0, 0] on input "I understand that no changes can be made to the artwork, files, product or quan…" at bounding box center [0, 0] width 0 height 0
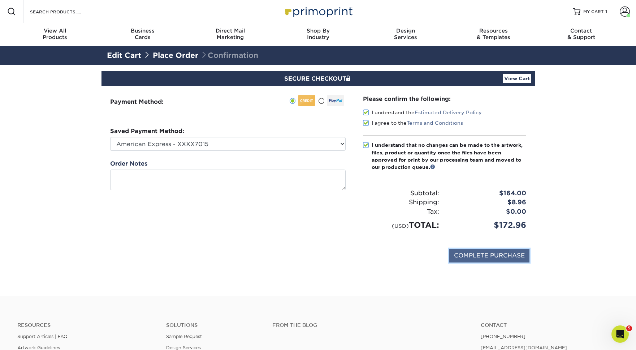
click at [501, 251] on input "COMPLETE PURCHASE" at bounding box center [490, 256] width 80 height 14
type input "PROCESSING, PLEASE WAIT..."
